Goal: Information Seeking & Learning: Learn about a topic

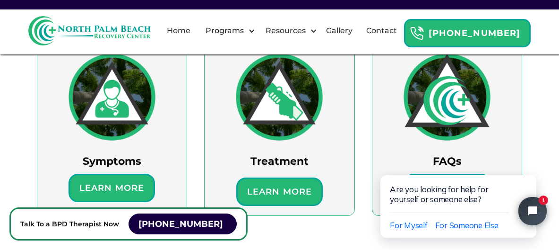
scroll to position [614, 0]
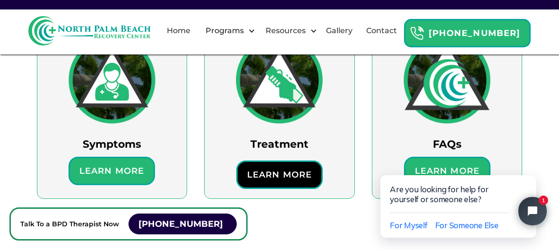
click at [271, 183] on div "Learn More" at bounding box center [279, 174] width 86 height 28
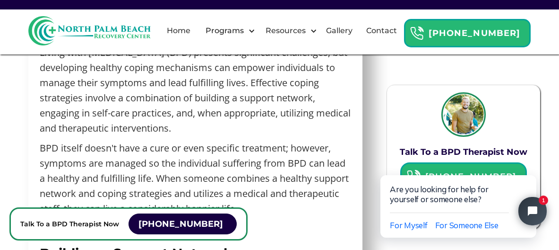
scroll to position [3250, 0]
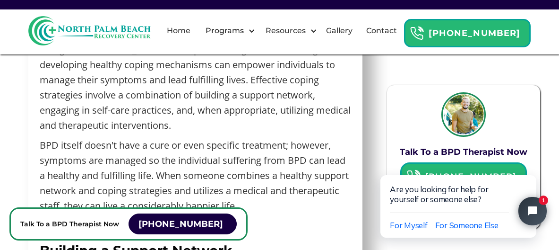
click at [293, 131] on p "Living with [MEDICAL_DATA] (BPD) presents significant challenges, but developin…" at bounding box center [195, 87] width 311 height 91
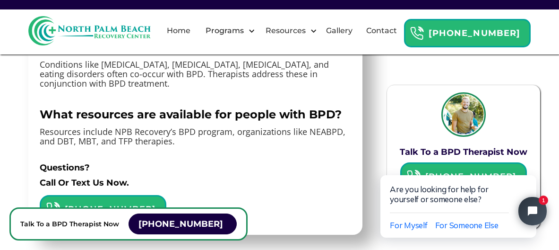
scroll to position [6035, 0]
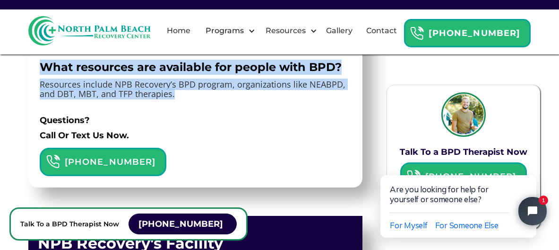
drag, startPoint x: 31, startPoint y: 119, endPoint x: 180, endPoint y: 153, distance: 152.8
copy div "What resources are available for people with BPD? ‍ Resources include NPB Recov…"
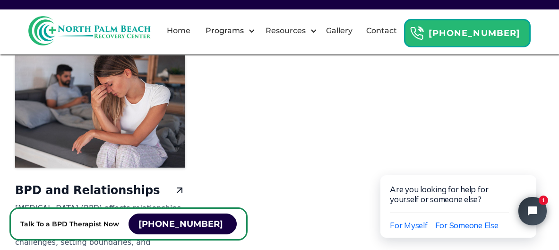
scroll to position [7783, 0]
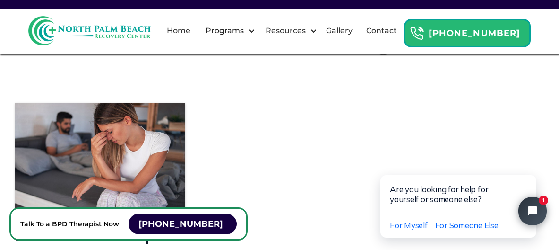
click at [415, 51] on div "LEARN MORE" at bounding box center [420, 45] width 45 height 9
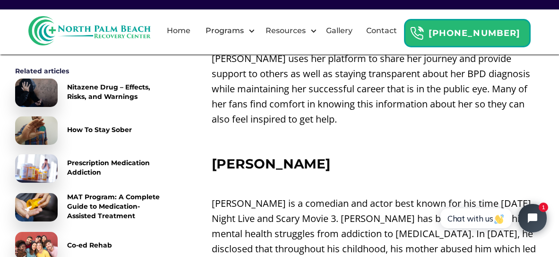
scroll to position [1040, 0]
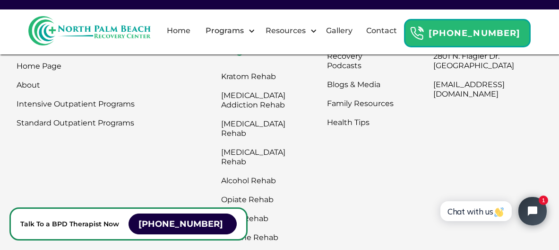
scroll to position [8681, 0]
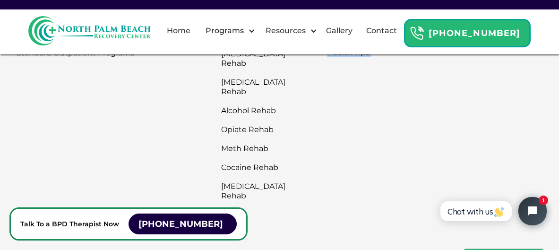
drag, startPoint x: 410, startPoint y: 88, endPoint x: 455, endPoint y: 138, distance: 67.3
click at [461, 100] on div "[GEOGRAPHIC_DATA] Home Page About Intensive Outpatient Programs Standard Outpat…" at bounding box center [279, 80] width 525 height 249
click at [454, 173] on div "Contact Us [STREET_ADDRESS][PERSON_NAME] [EMAIL_ADDRESS][DOMAIN_NAME]" at bounding box center [487, 80] width 109 height 249
drag, startPoint x: 414, startPoint y: 89, endPoint x: 456, endPoint y: 110, distance: 46.3
click at [456, 110] on div "[GEOGRAPHIC_DATA] Home Page About Intensive Outpatient Programs Standard Outpat…" at bounding box center [279, 80] width 525 height 249
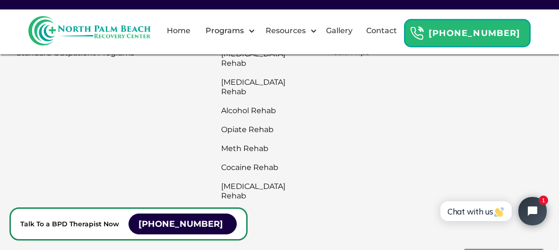
click at [411, 171] on div "Resources Recovery Podcasts Blogs & Media Family Resources Health Tips" at bounding box center [376, 80] width 98 height 249
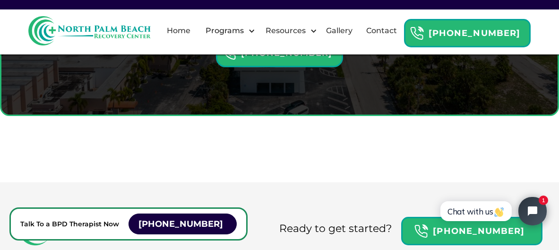
scroll to position [8333, 0]
